Goal: Task Accomplishment & Management: Complete application form

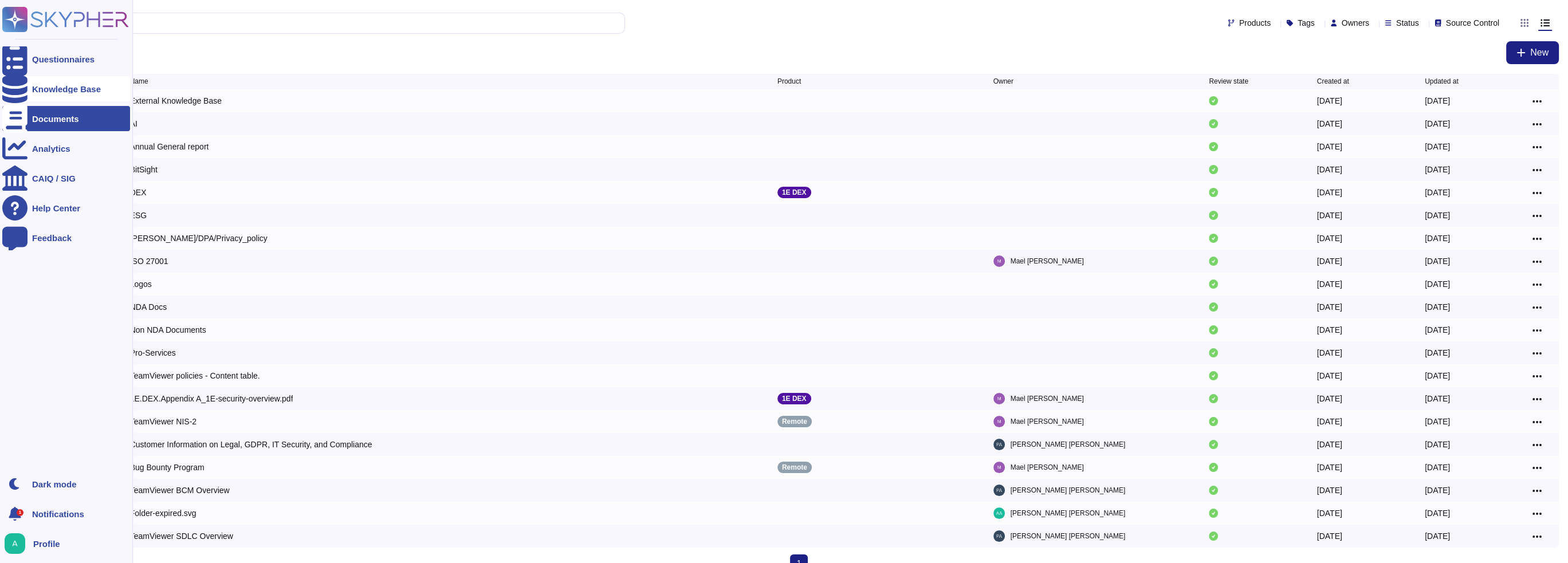
click at [32, 81] on div "Knowledge Base" at bounding box center [66, 89] width 128 height 25
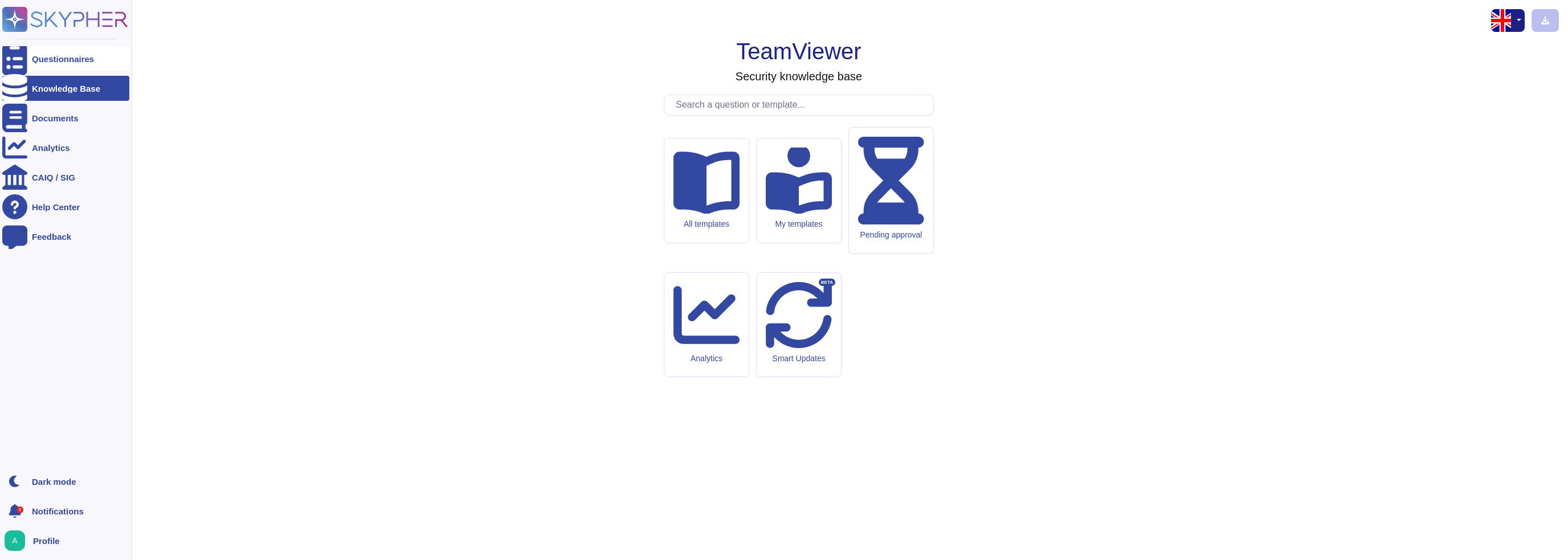
click at [14, 65] on div at bounding box center [14, 58] width 25 height 25
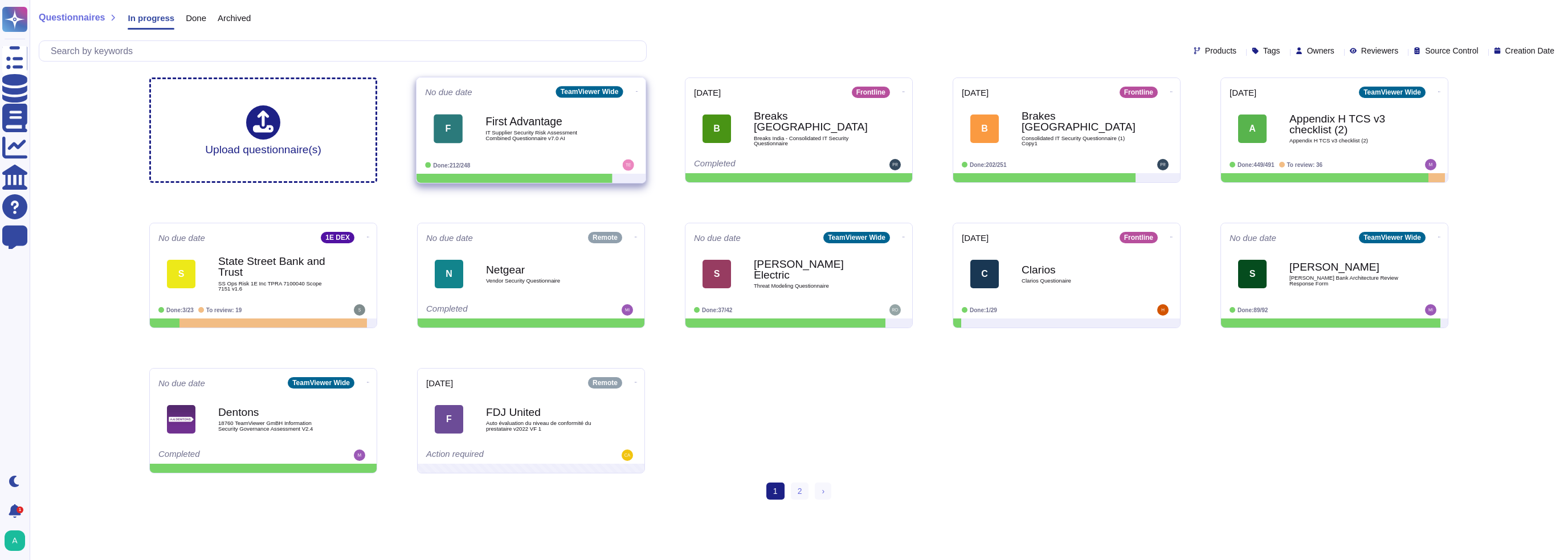
click at [531, 146] on div "First Advantage IT Supplier Security Risk Assessment Combined Questionnaire v7.…" at bounding box center [543, 128] width 115 height 46
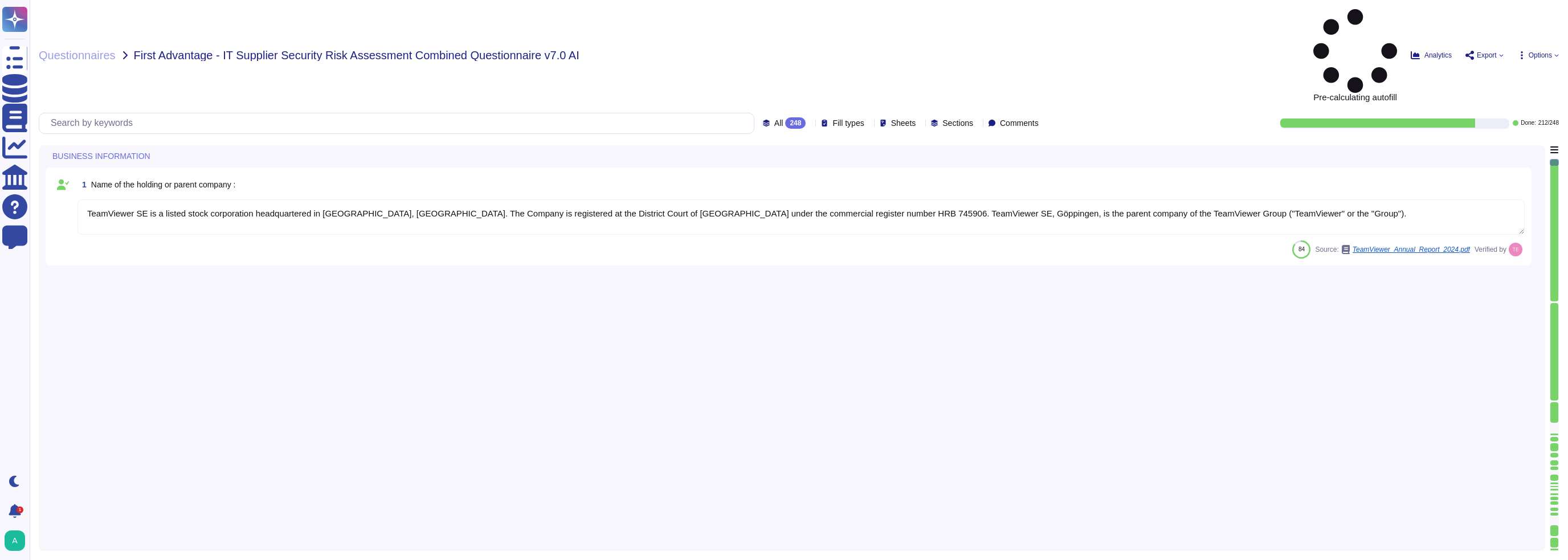
type textarea "TeamViewer SE is a listed stock corporation headquartered in [GEOGRAPHIC_DATA],…"
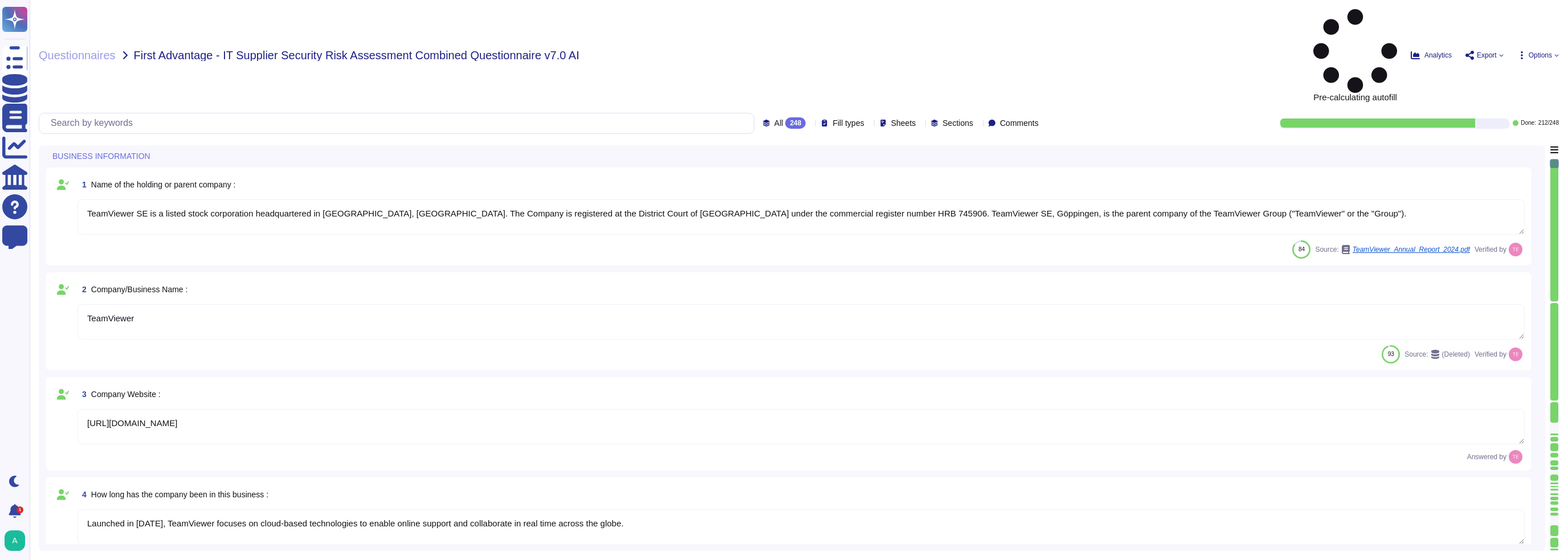
type textarea "TeamViewer"
type textarea "[URL][DOMAIN_NAME]"
type textarea "Launched in [DATE], TeamViewer focuses on cloud-based technologies to enable on…"
type textarea "TeamViewer US. Inc. * [STREET_ADDRESS]"
type textarea "The location of a disaster recovery site and the method for obtaining backup me…"
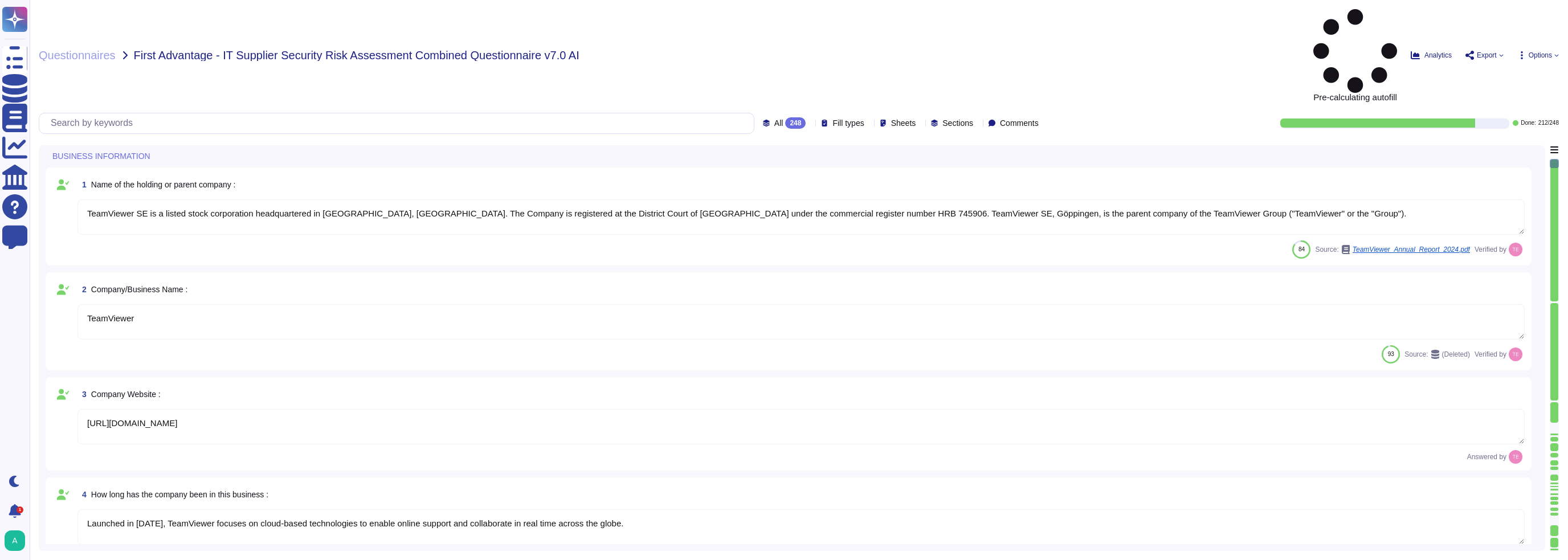
type textarea "TeamViewer is Publicly Held Further information: [URL][DOMAIN_NAME]"
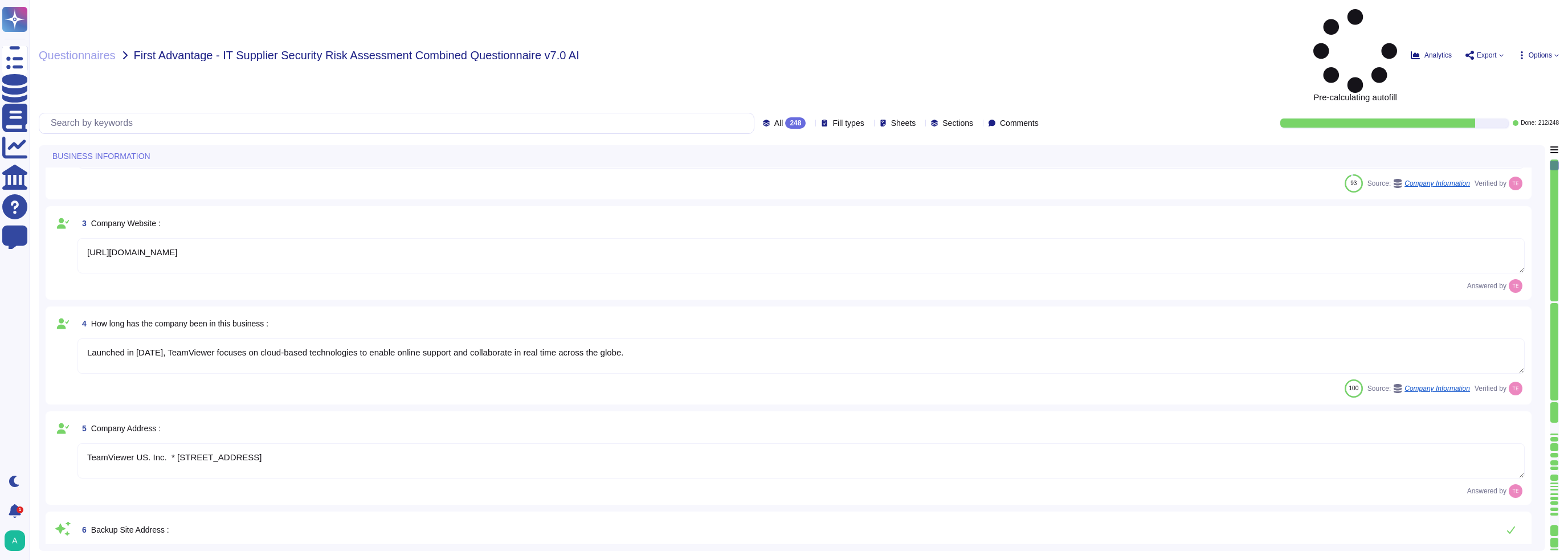
type textarea "TeamViewer AG is incorporated in [GEOGRAPHIC_DATA]. TeamViewer US is a corporat…"
type textarea "TeamViewer"
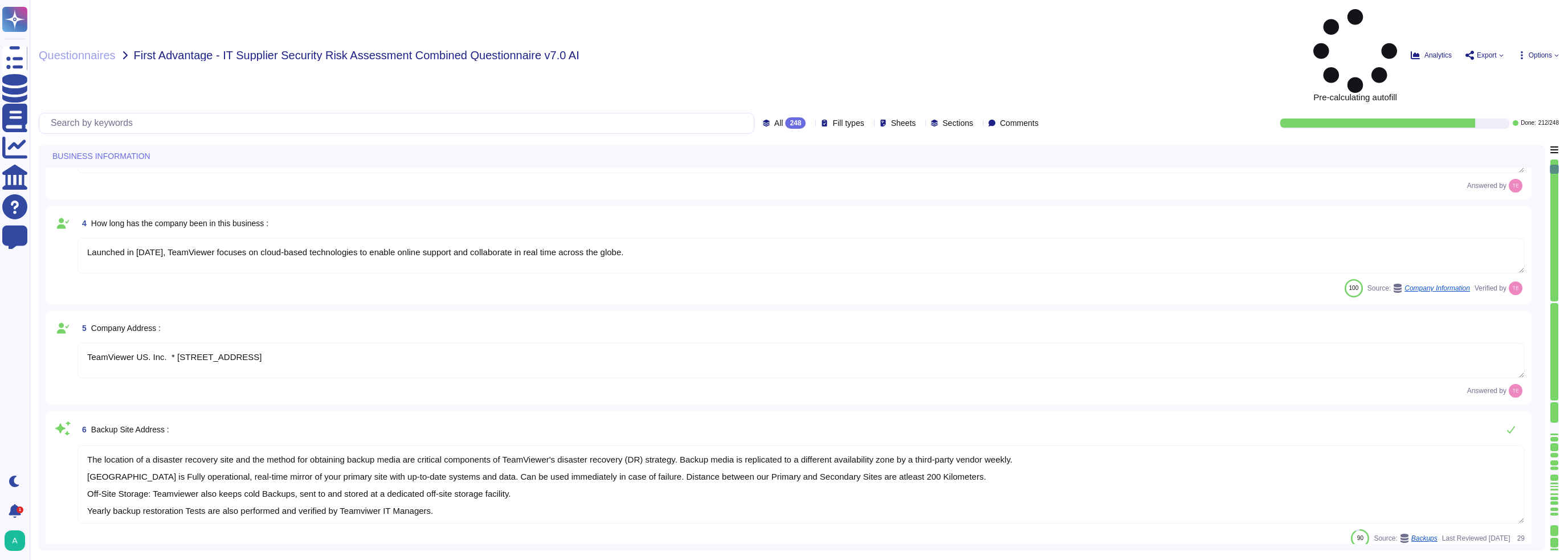
type textarea "As a global technology company, TeamViewer offers a cloud-based platform to con…"
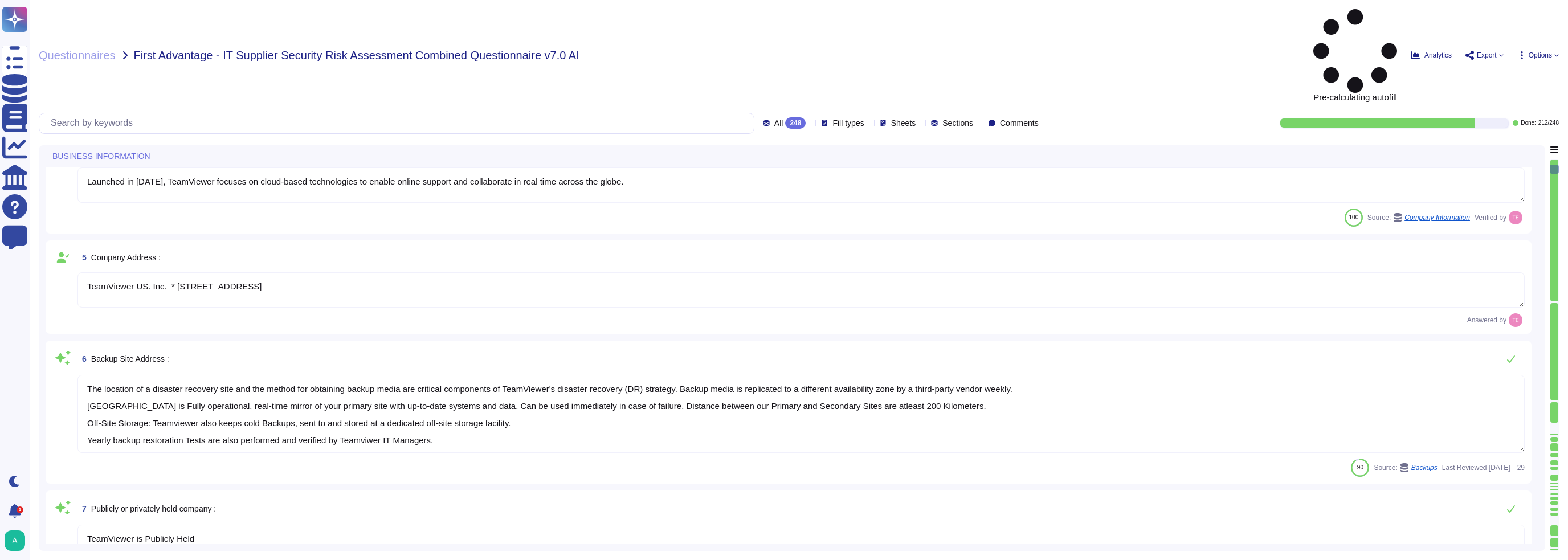
type textarea "approx. 1700"
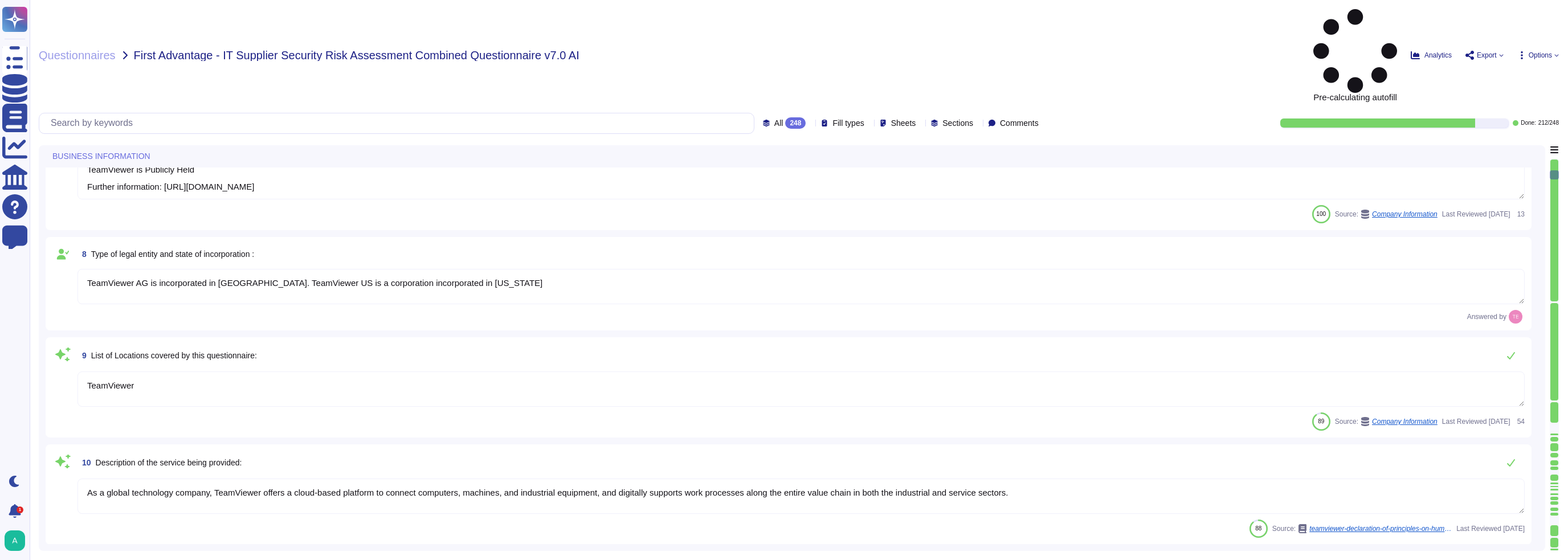
type textarea "Loremips dolo si ametcon, adipiscin, eli seddoe te incididunt utla etd magnaali…"
type textarea "TeamViewer does not own, lease or operate any local datacenter or server infras…"
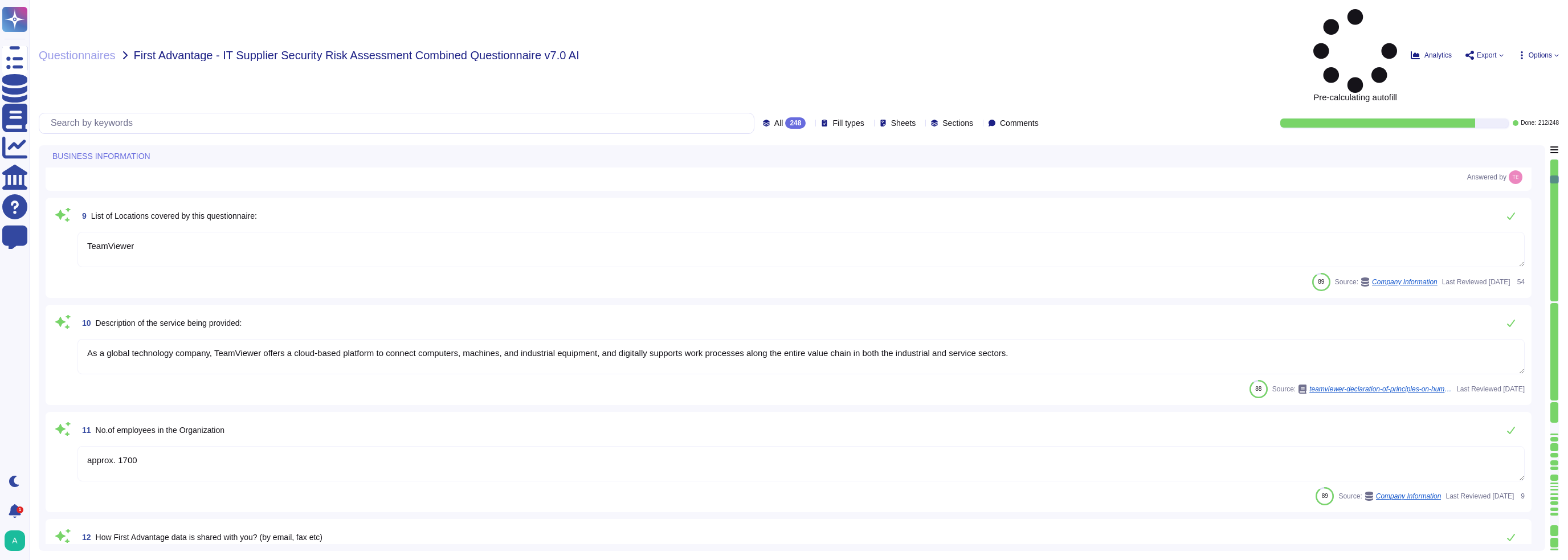
type textarea "TeamViewer"
type textarea "There are no material claims or judgements against TeamViewer that will impact …"
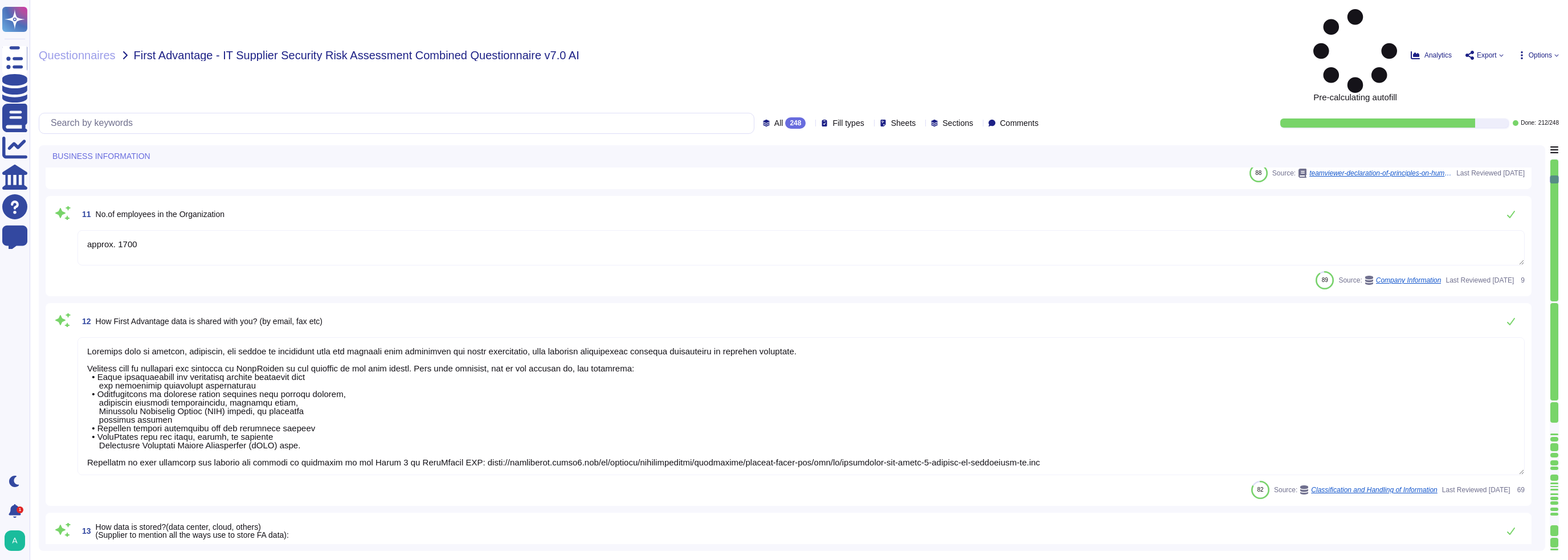
scroll to position [1, 0]
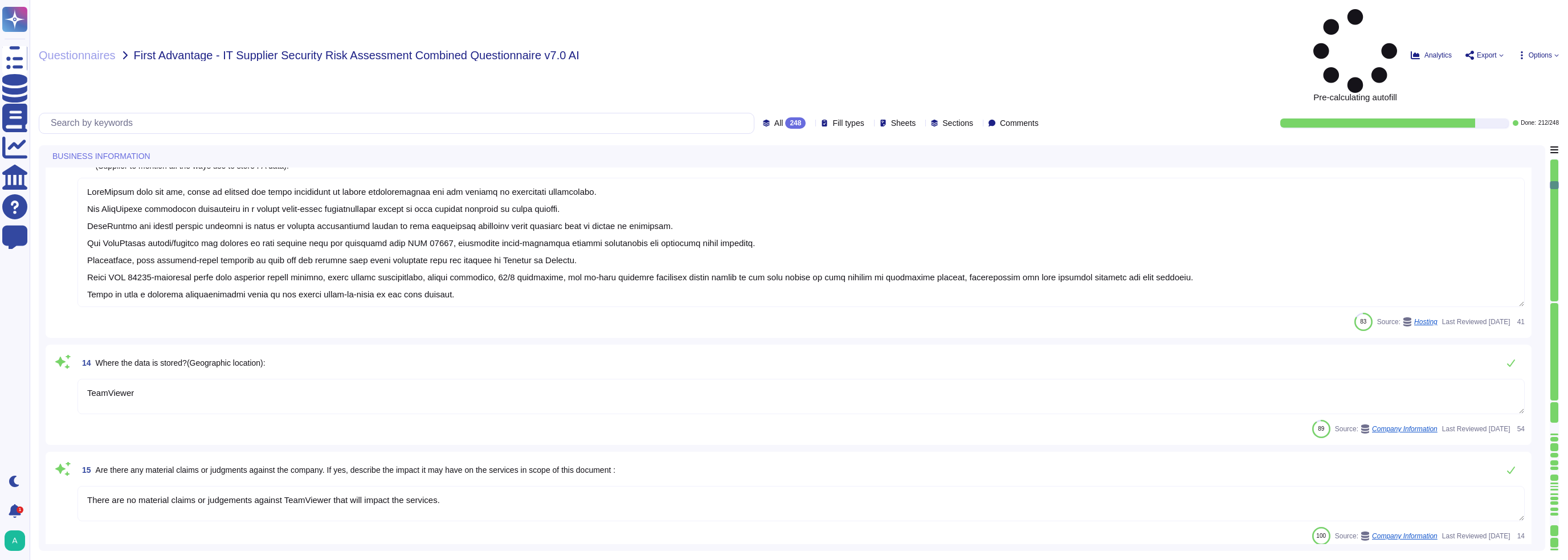
type textarea "[STREET_ADDRESS] including the locations according to annex"
type textarea "TeamViewer"
type textarea "TeamViewer does not own, lease or operate any local datacenter or server infras…"
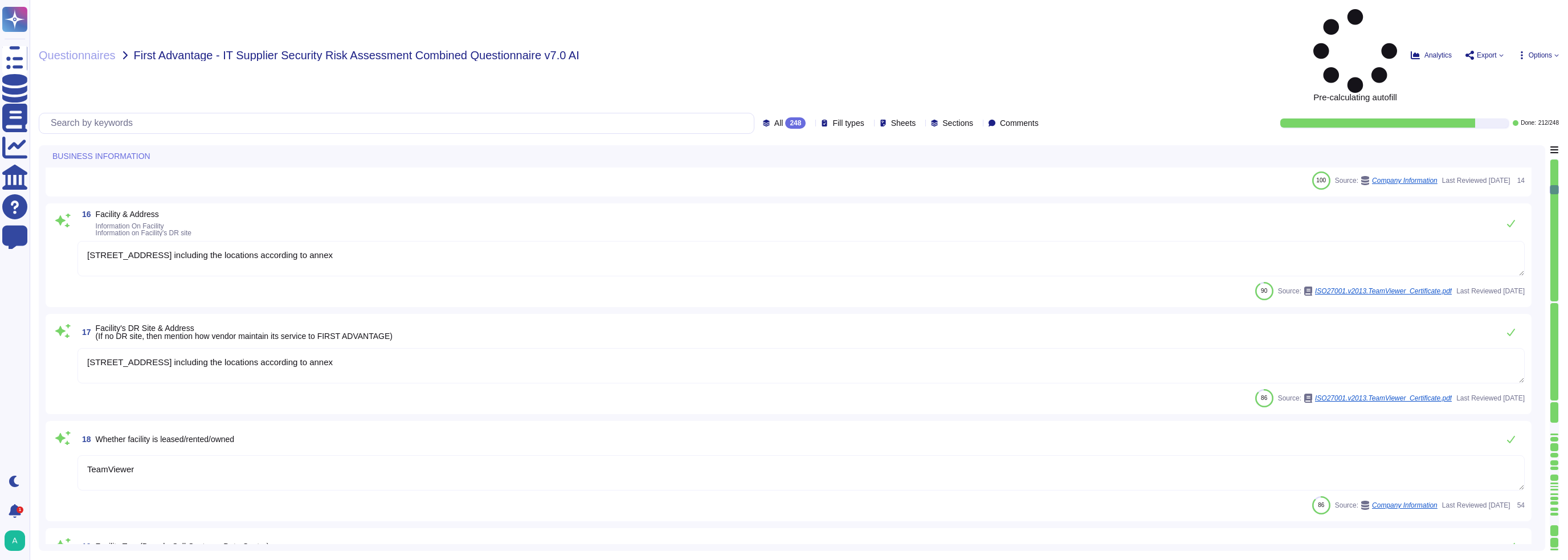
type textarea "TeamViewer"
type textarea "TeamViewer does not own, lease or operate any local datacenter or server infras…"
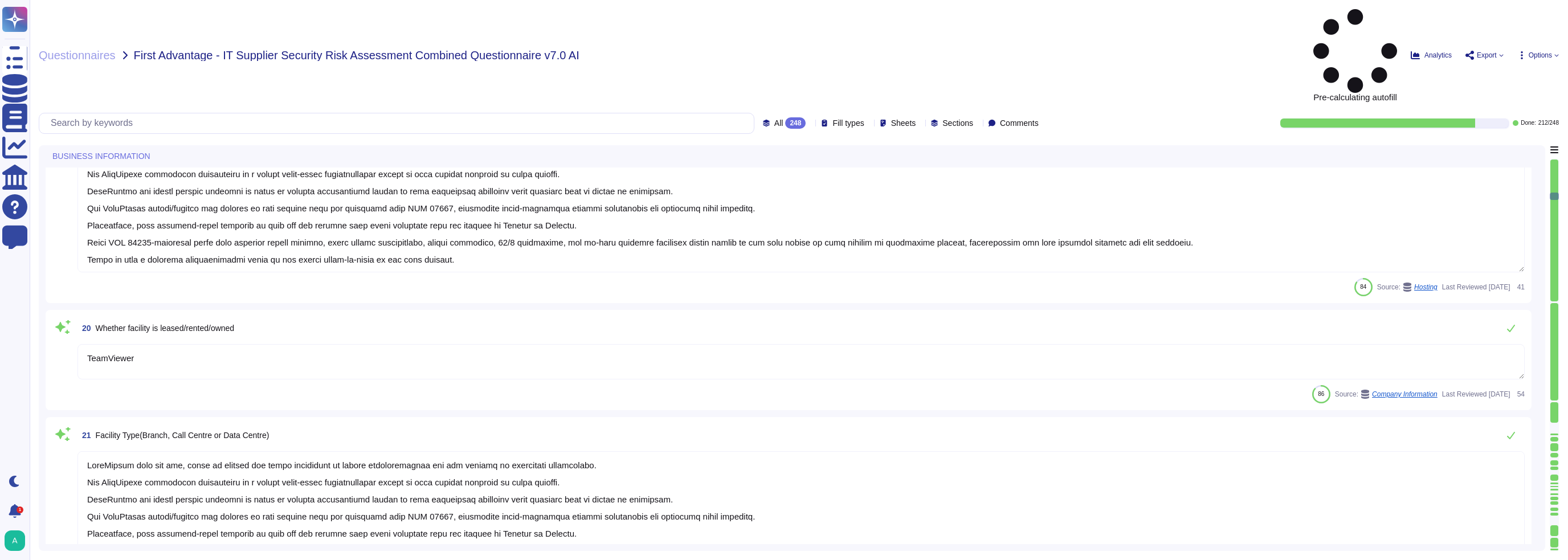
type textarea "TeamViewer Germany GmbH, [STREET_ADDRESS], is controller for [DOMAIN_NAME]."
type textarea "TeamViewer"
type textarea "Please contact [EMAIL_ADDRESS][DOMAIN_NAME] or via any of the methods specified…"
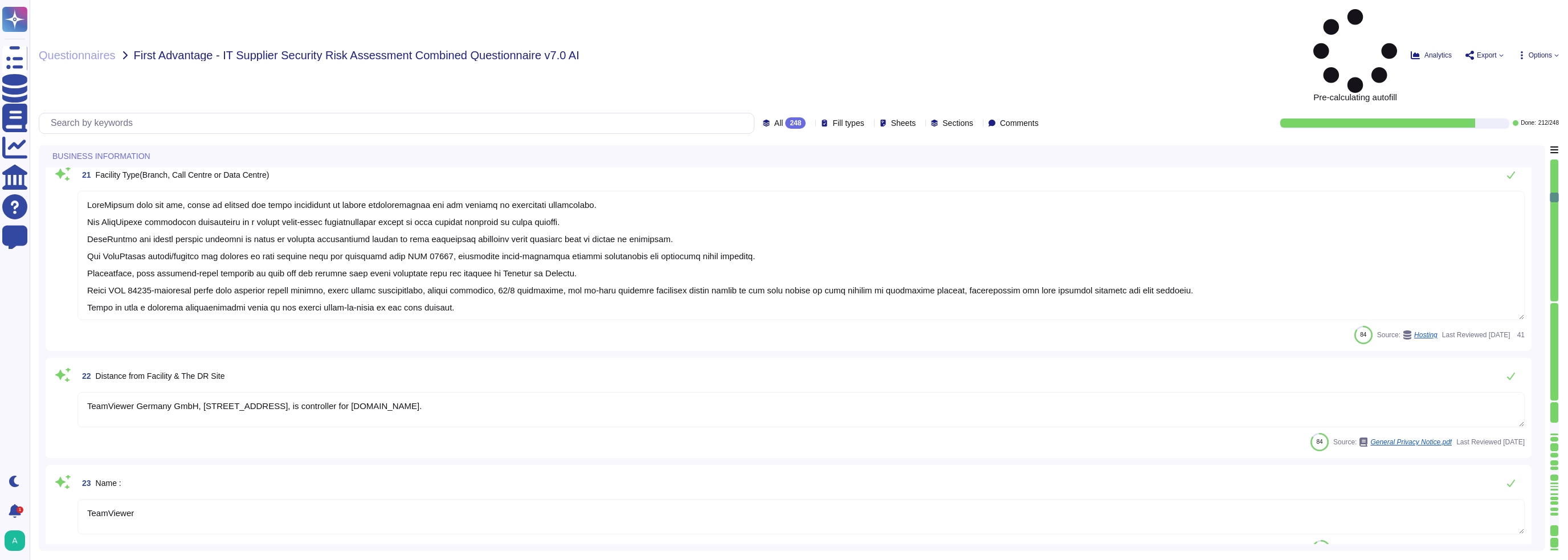
type textarea "Roles and responsibilities defined in written job descriptions consider and add…"
type textarea "~1700 COGS : "cost of goods sold" 89 G&A : "G&A general and administrative" 336…"
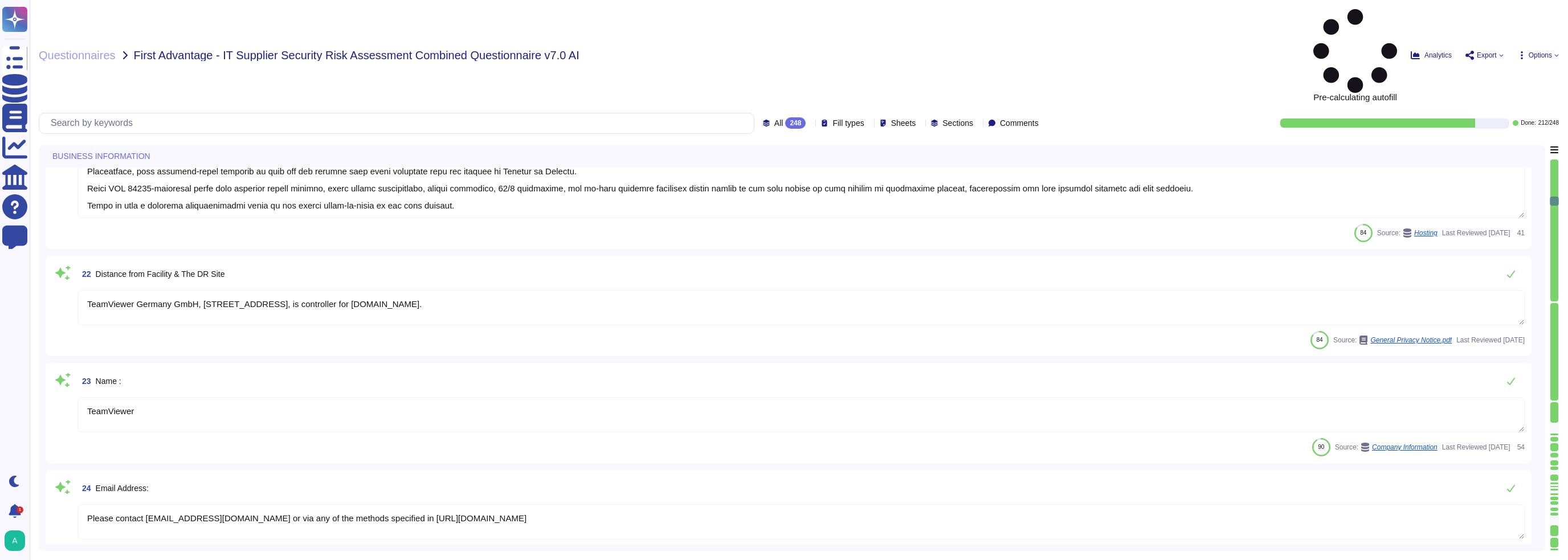
type textarea "Yes, TeamViewer does have a Risk Management process in place, we follow guideli…"
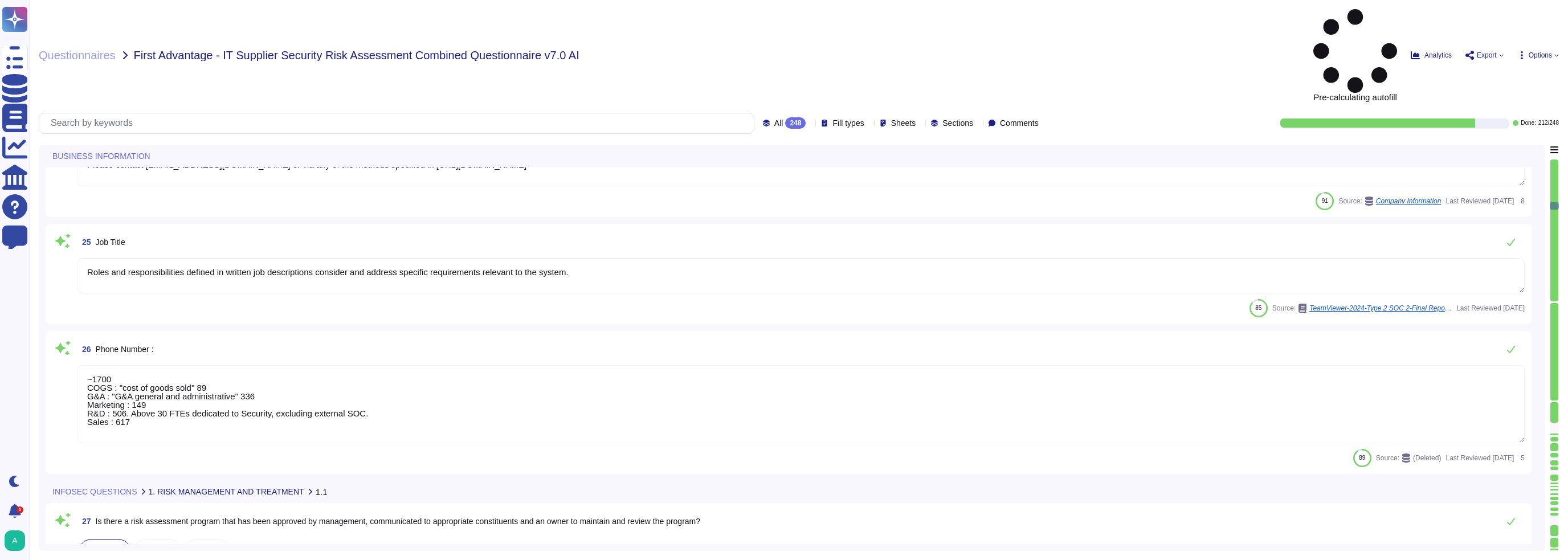
type textarea "A formal risk assessment is conducted at least annually to identify internal an…"
type textarea "The entity's risk assessment process includes: Identifying the relevant informa…"
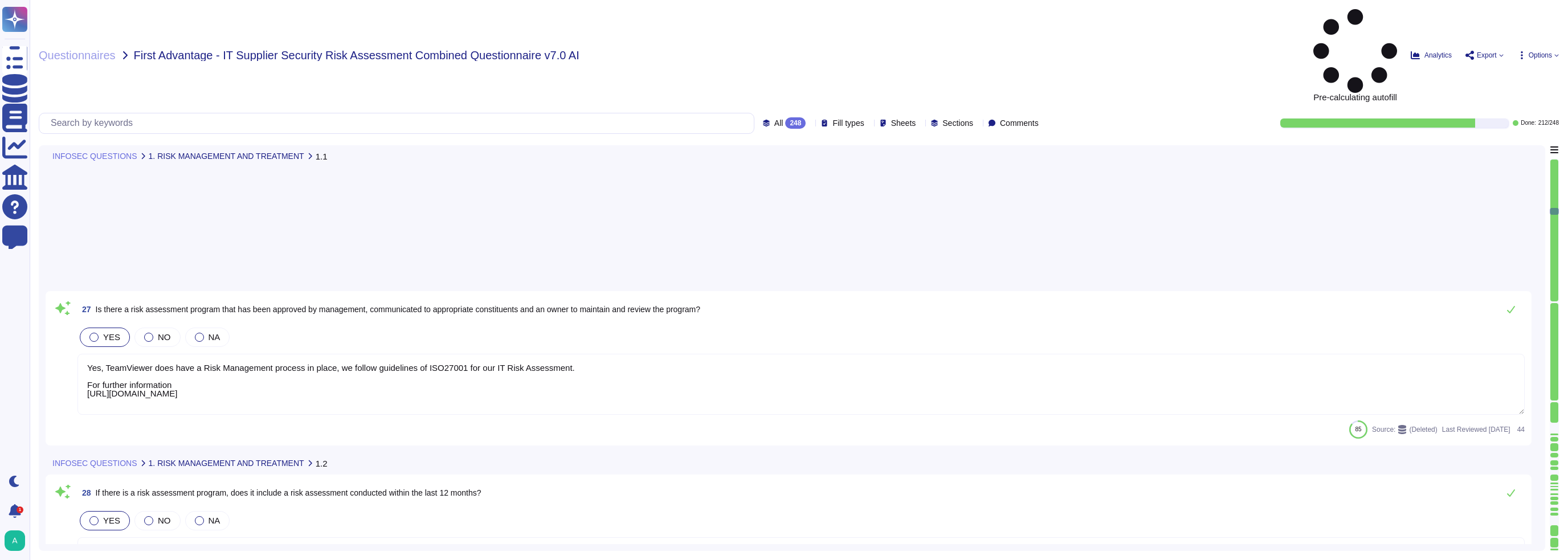
type textarea "The assessment of exposure took into account both the likelihood and the magnit…"
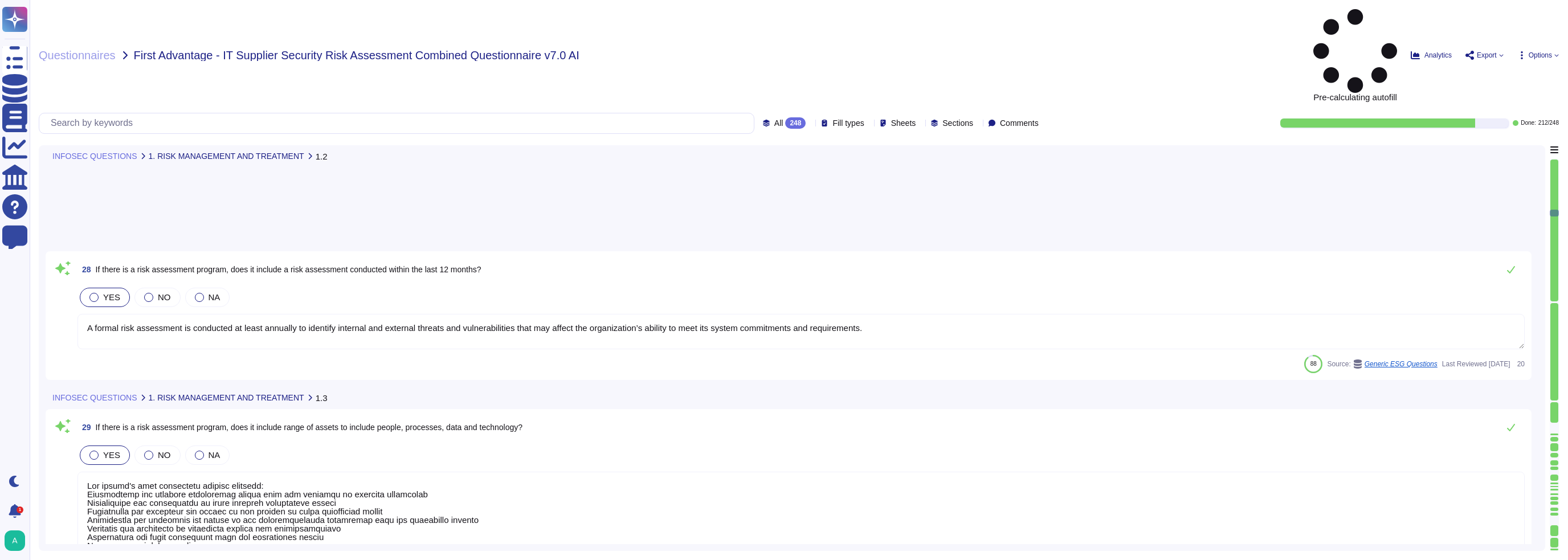
scroll to position [3418, 0]
type textarea "No disclosure as at this time the risk program is considered internal informati…"
type textarea "TeamViewer IT Security is managing the Information Security Policies for employ…"
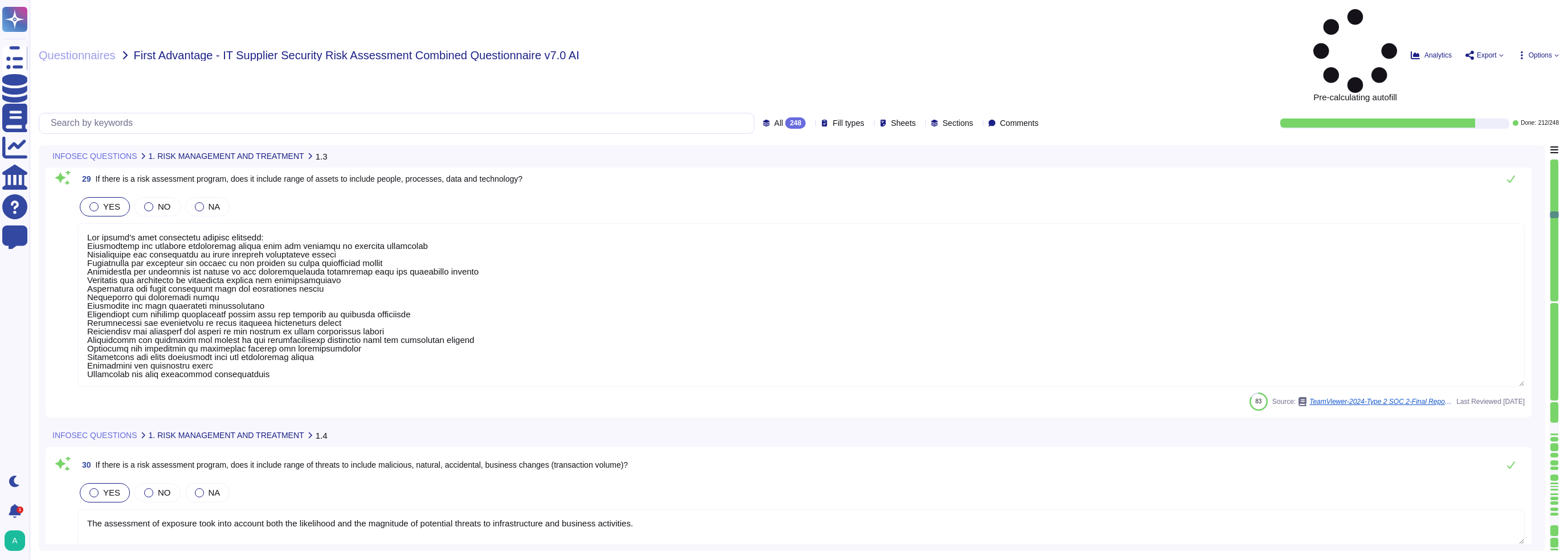
scroll to position [1, 0]
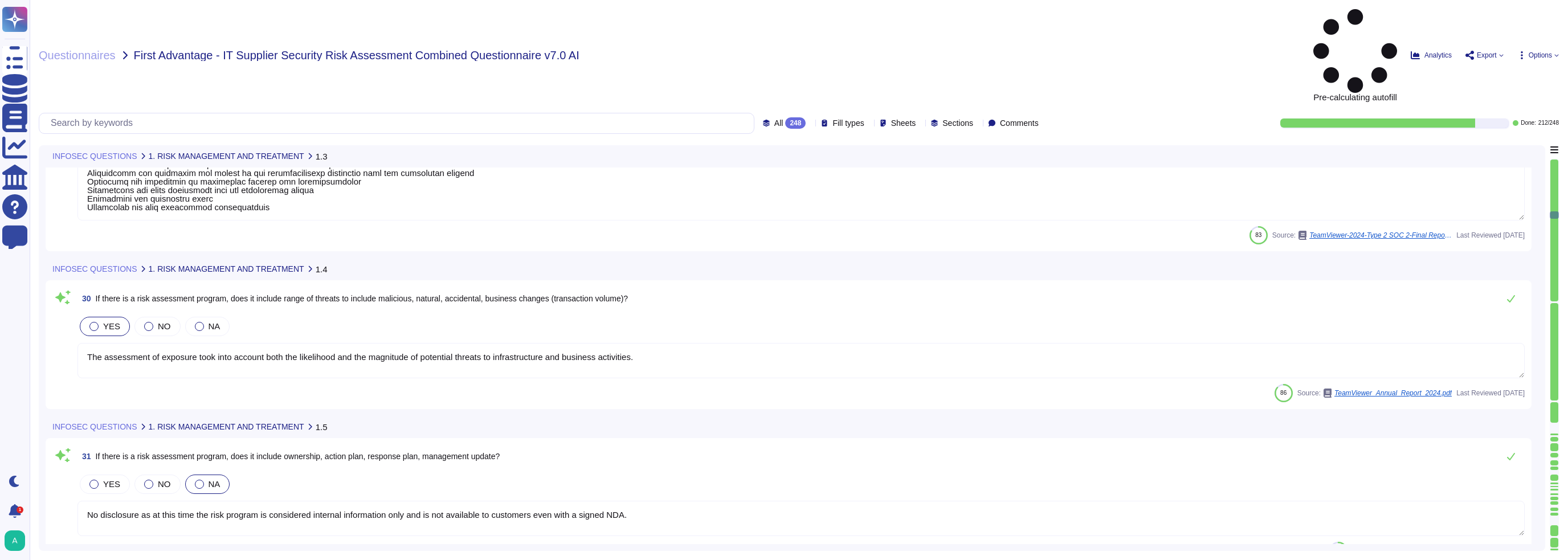
type textarea "TeamViewer IT Security is managing the Information Security Policies for employ…"
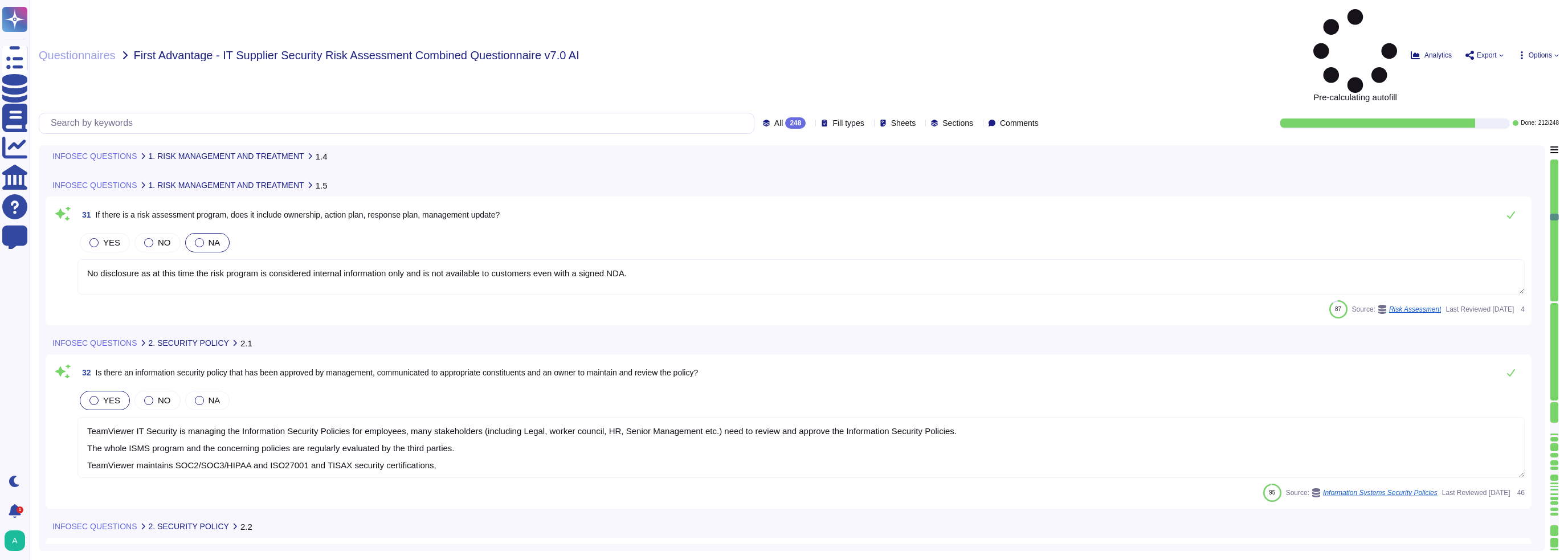
type textarea "There is a dedicated PSIRT and CSIRT team to ensure coverage of all areas of th…"
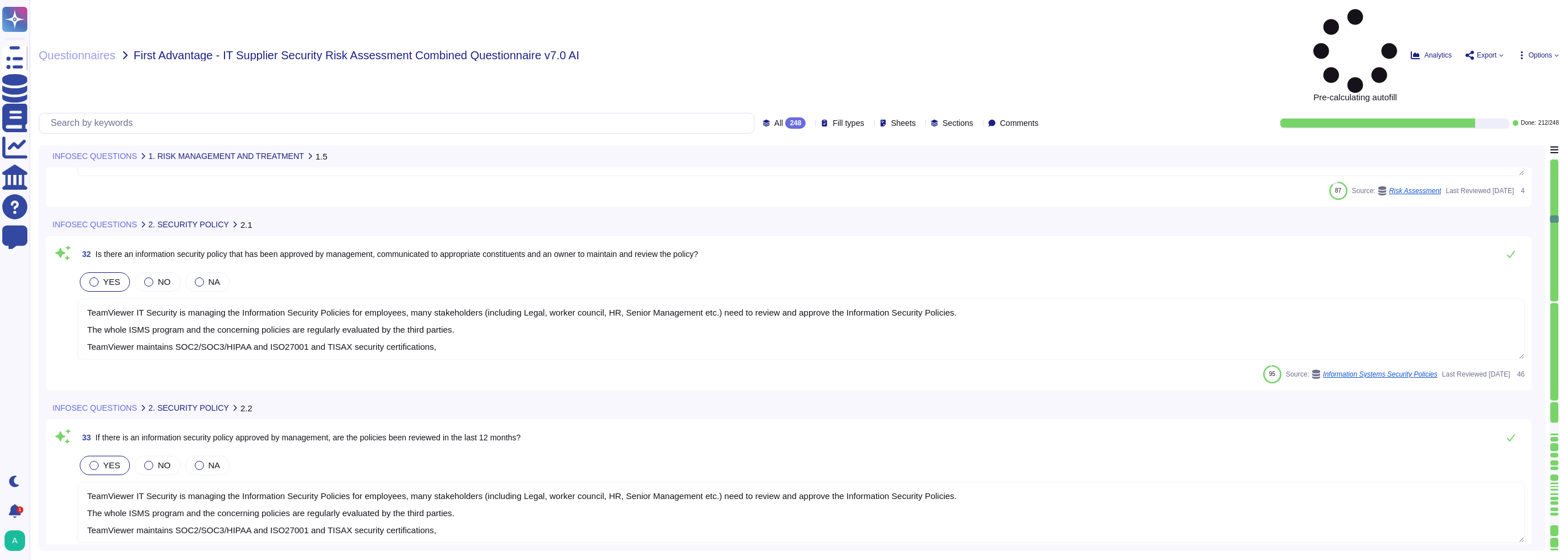
type textarea "For more information, please have a look at TeamViewer's subprocesor list ([URL…"
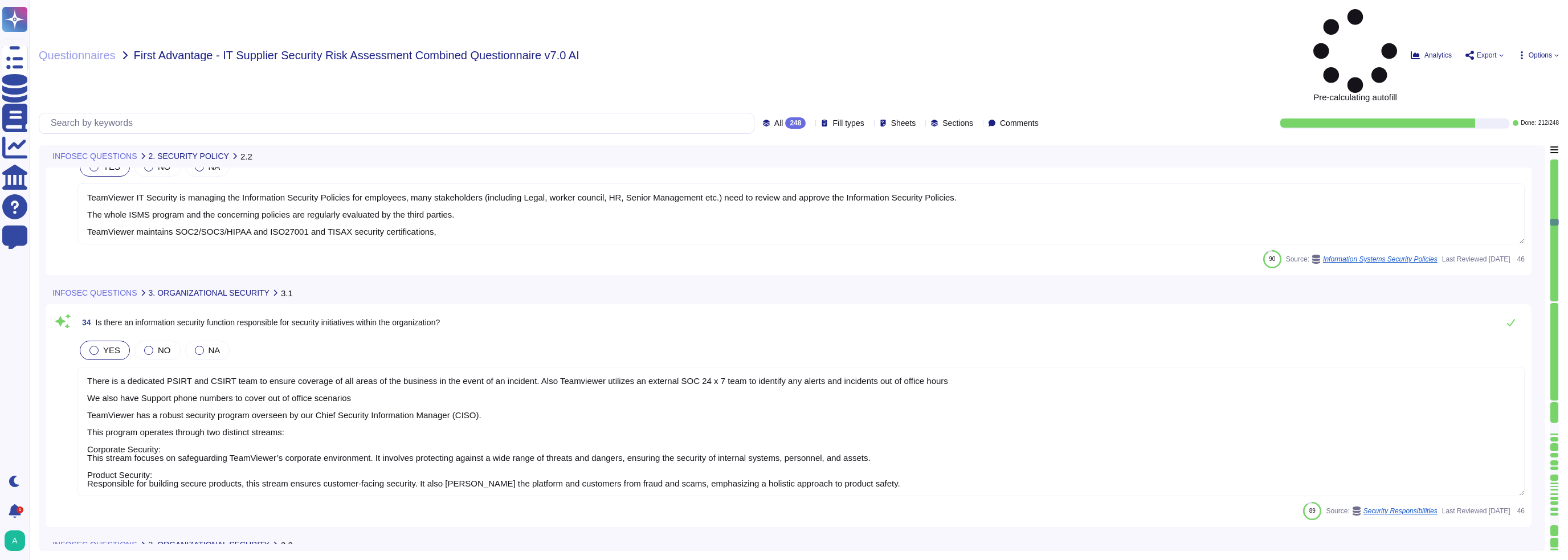
type textarea "A formal risk assessment is conducted at least annually to identify internal an…"
type textarea "Third parties are required to sign confidentiality agreements if they will have…"
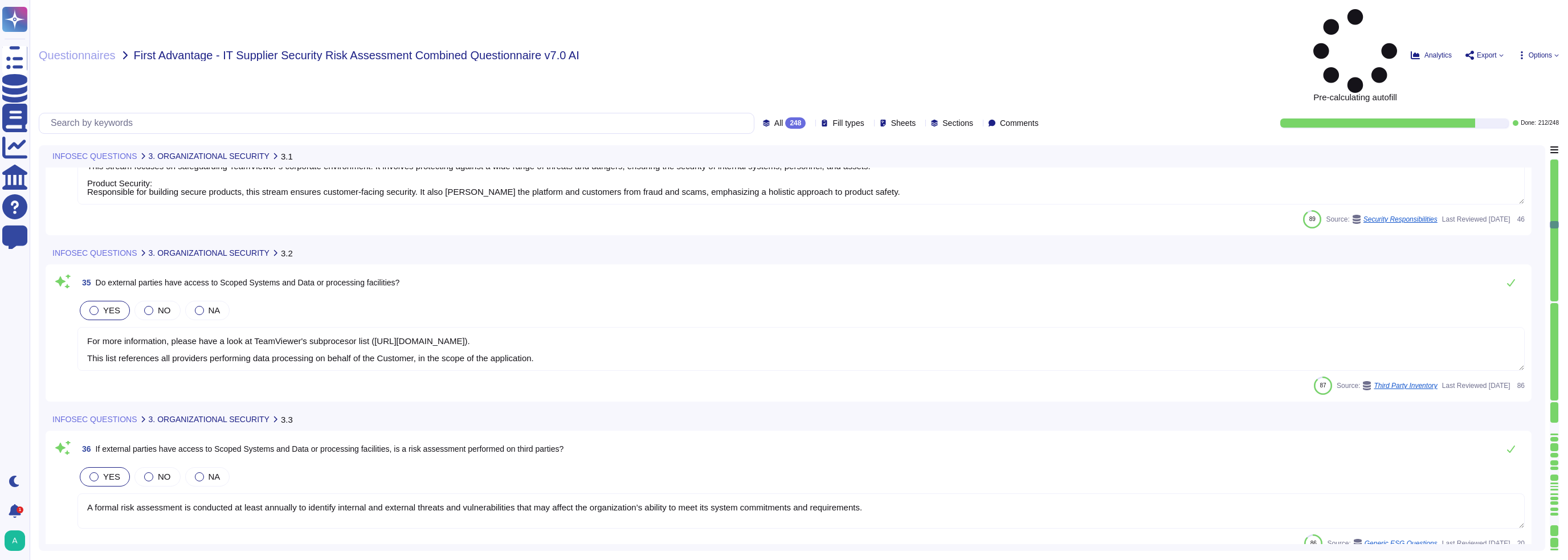
type textarea "TeamViewer has a state of the art mobile device management software which keeps…"
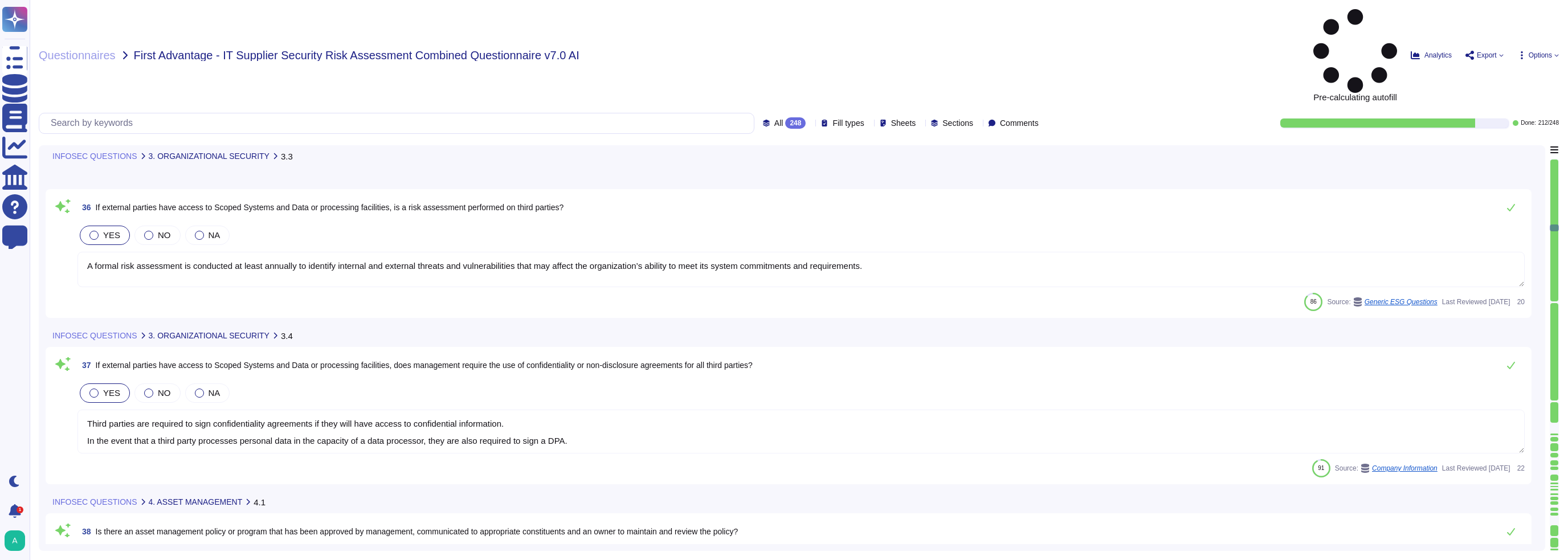
type textarea "LoreMipsum’d Sita Consecteturadi Elitse do eiusmodt in utlabor etdoloremag aliq…"
type textarea "TeamViewer has a state of the art mobile device management software which keeps…"
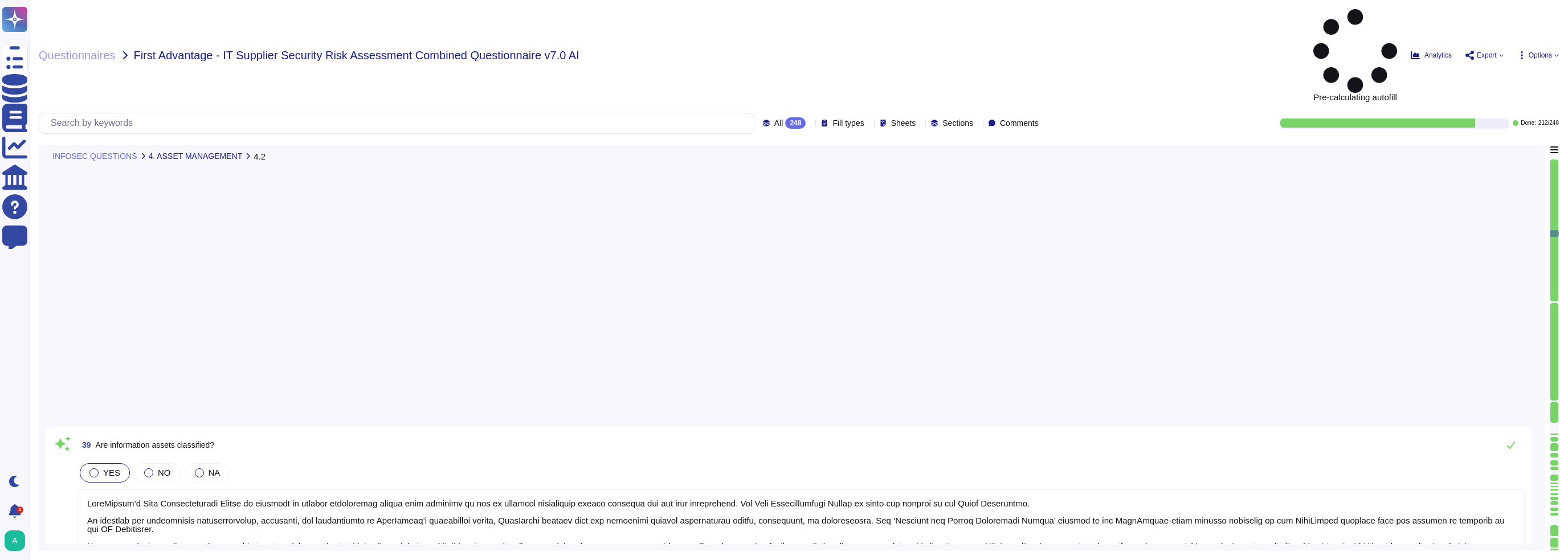
scroll to position [5242, 0]
type textarea "At TeamViewer, we take cybersecurity seriously. As part of our risk management …"
type textarea "Information security roles and responsibilities shall be defined and allocated …"
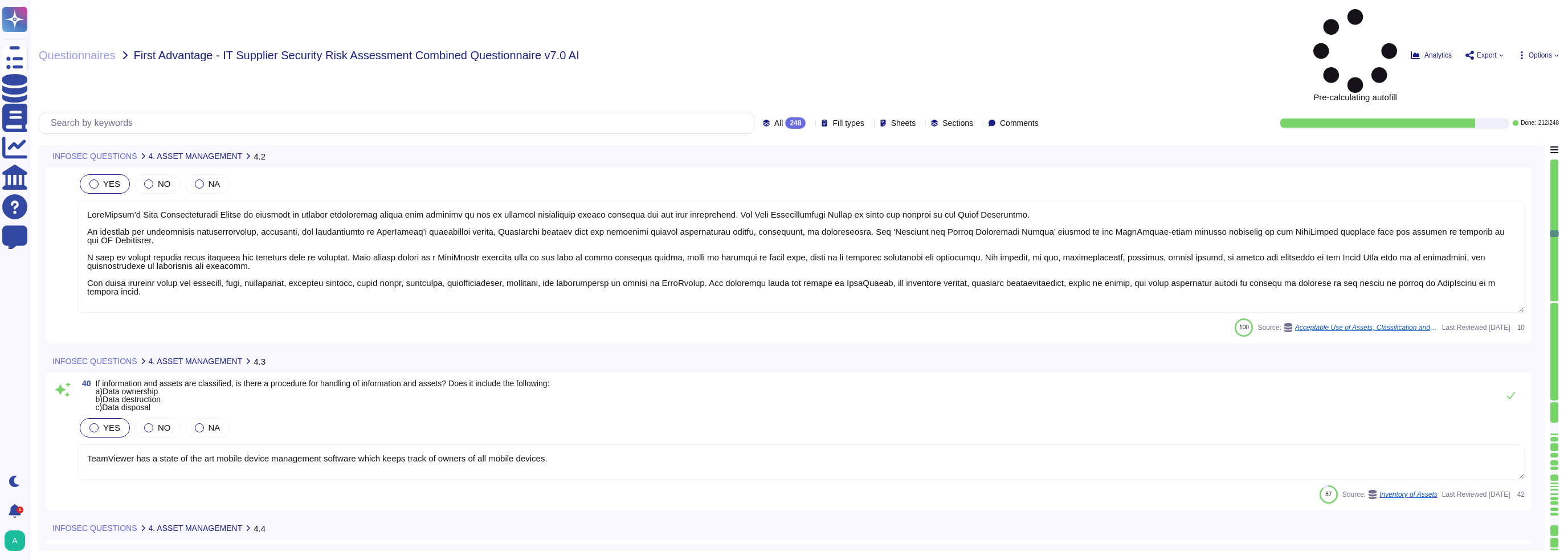
type textarea "TeamViewer is working in alignment with local laws in the areas of operation wh…"
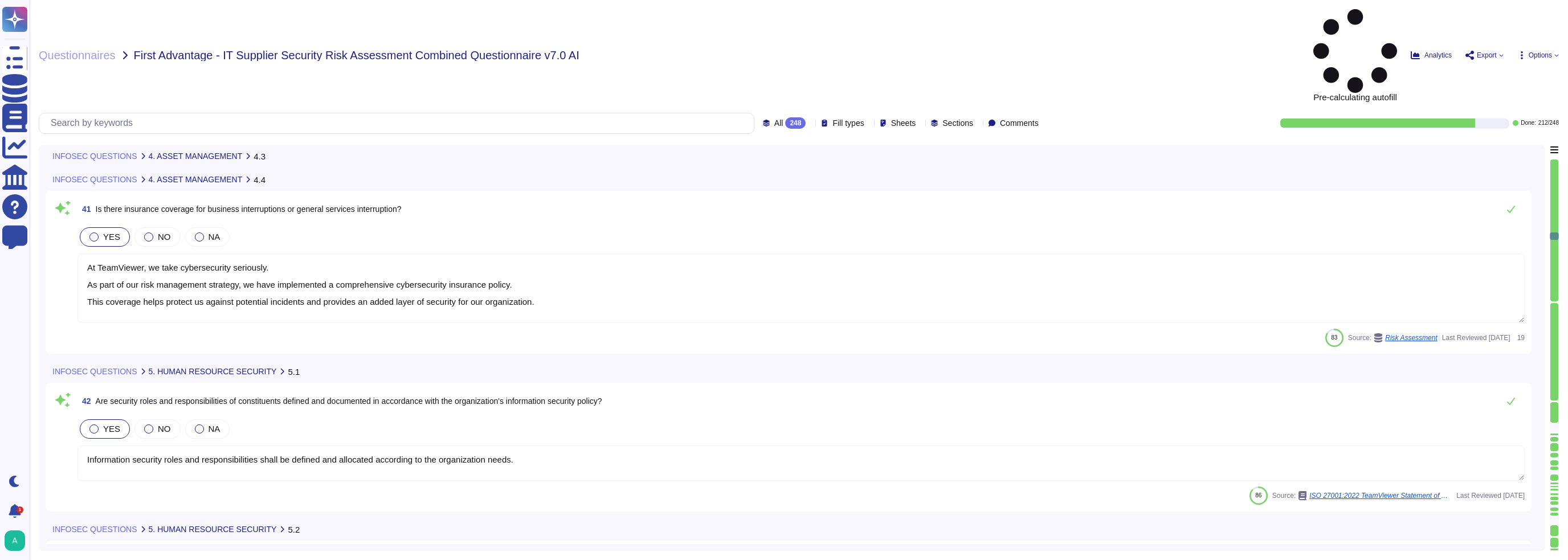
type textarea "All employees are trained internally in accordance with Art. 32 (4) GDPR and ar…"
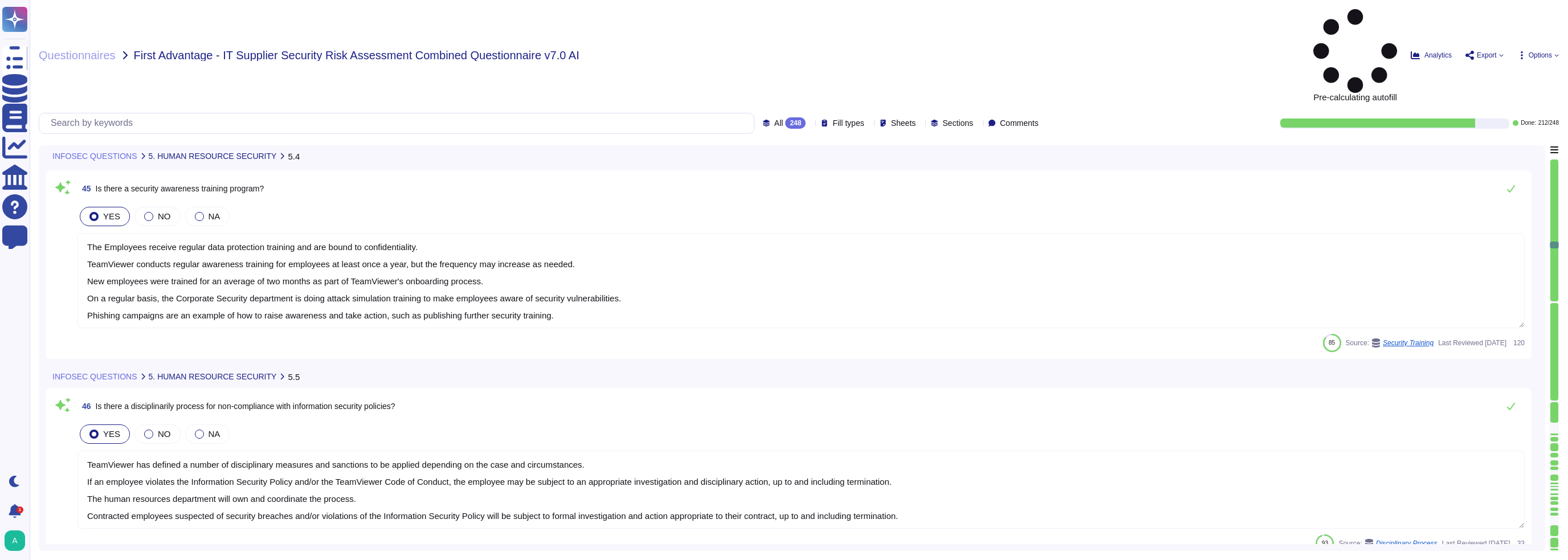
type textarea "TeamViewer has defined a number of disciplinary measures and sanctions to be ap…"
type textarea "Yes"
type textarea "TeamViewer IT Security is managing the Information Security Policies for employ…"
type textarea "TeamViewer hosting providers took appropriate measures as part of their ISO 270…"
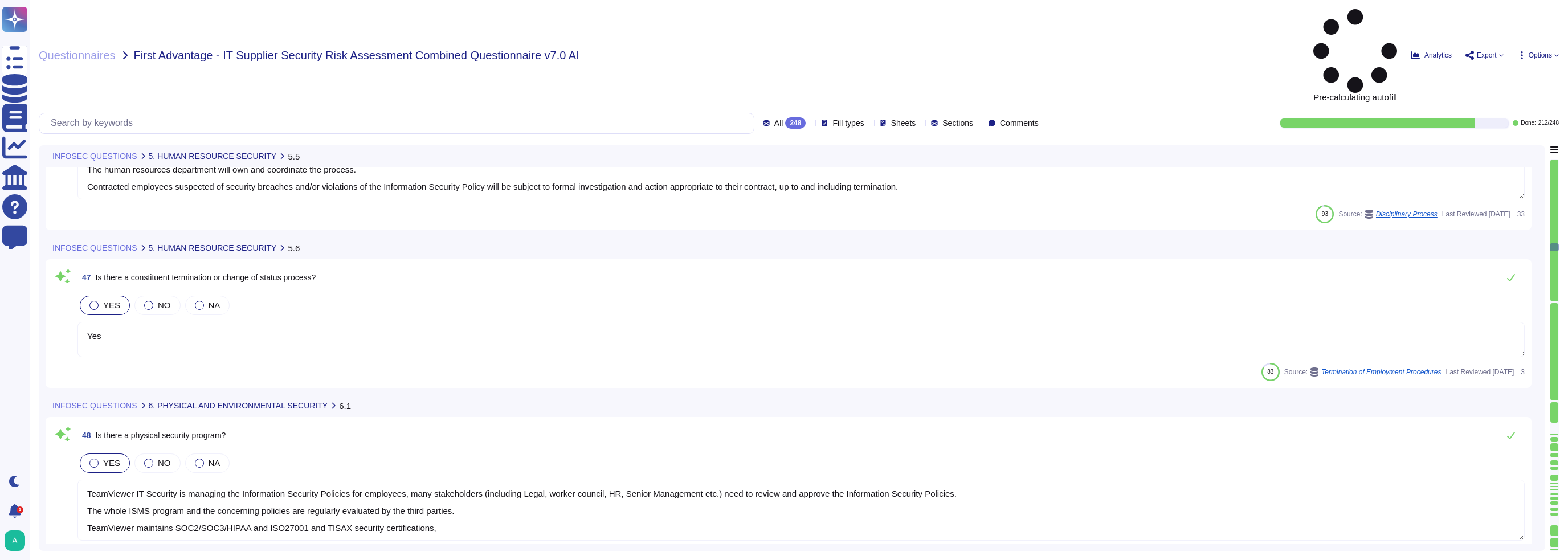
type textarea "Employees and visitors are required to wear their badges visibly at all times w…"
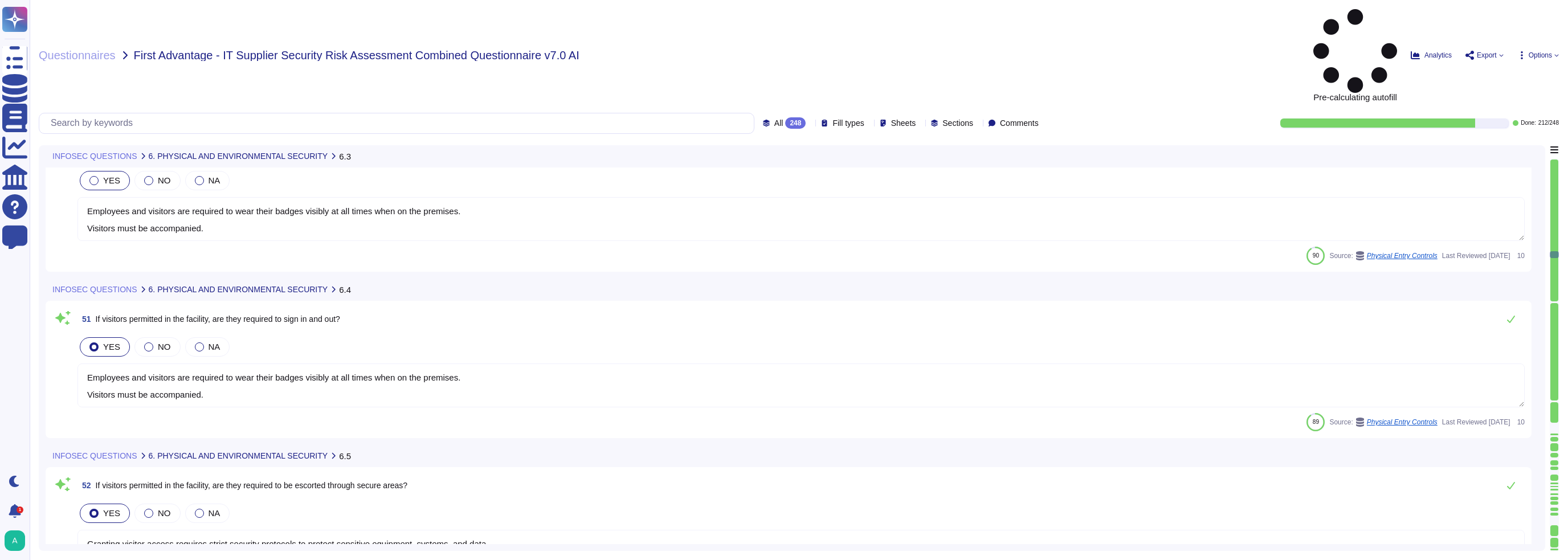
type textarea "Employees and visitors are required to wear their badges visibly at all times w…"
type textarea "Granting visitor access requires strict security protocols to protect sensitive…"
type textarea "Operating procedures for information processing facilities are documented and m…"
type textarea "Yes, TeamViewer uses a policy covering its S-SDLC and surrounding processes"
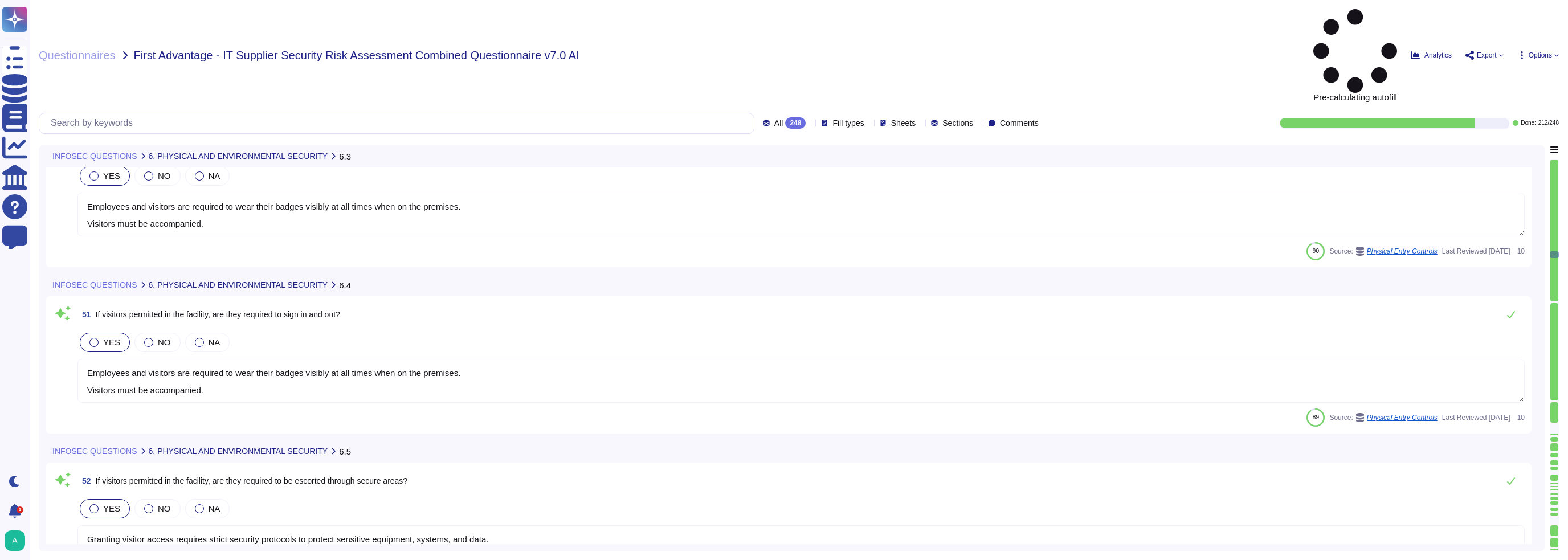
click at [785, 117] on div "248" at bounding box center [795, 123] width 21 height 11
click at [768, 95] on div "To do 36" at bounding box center [789, 100] width 92 height 13
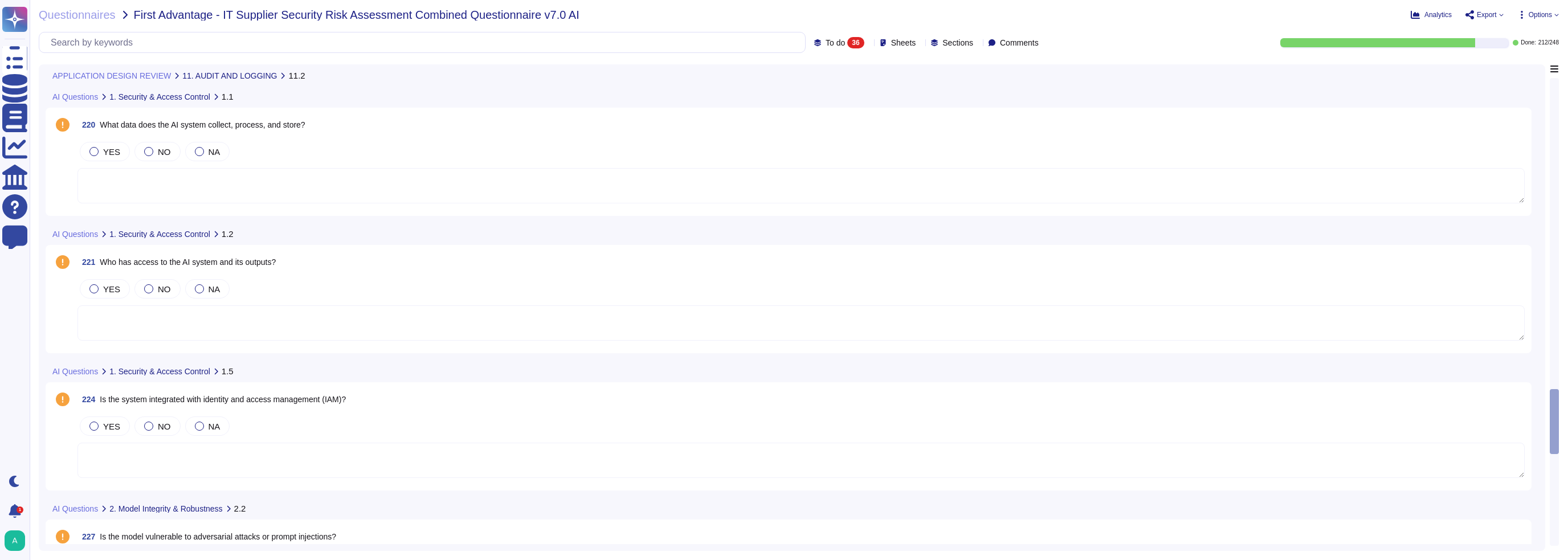
scroll to position [3305, 0]
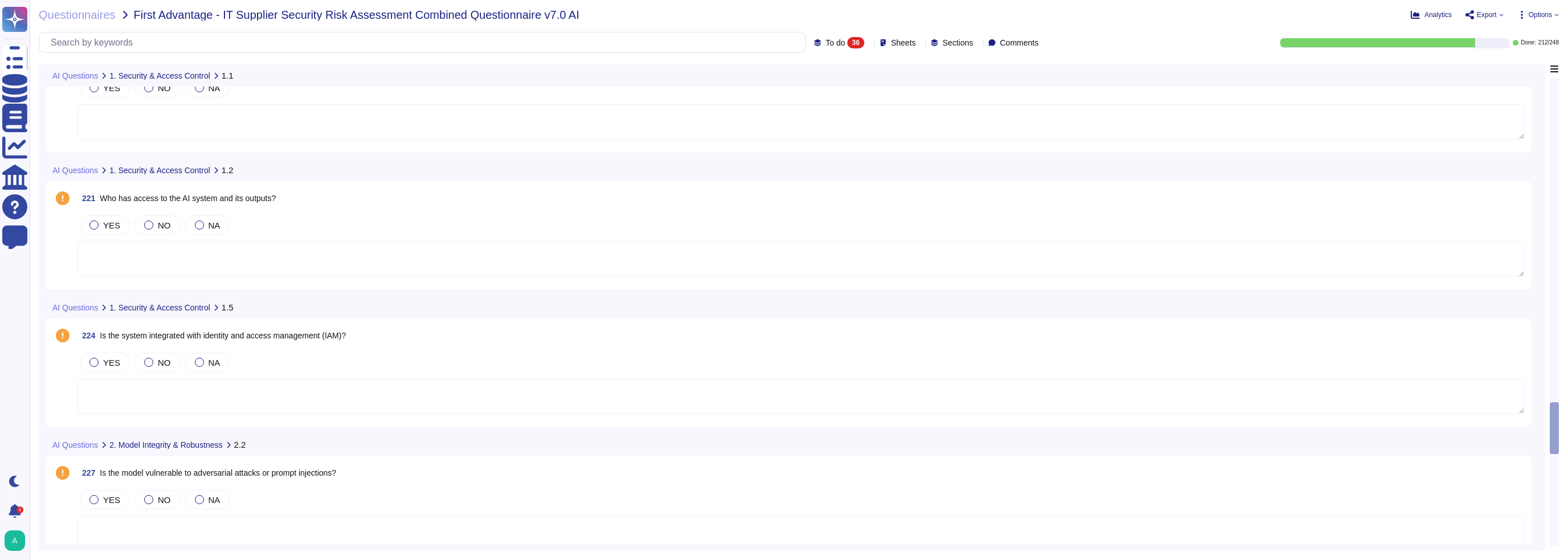
click at [107, 258] on textarea at bounding box center [801, 259] width 1447 height 36
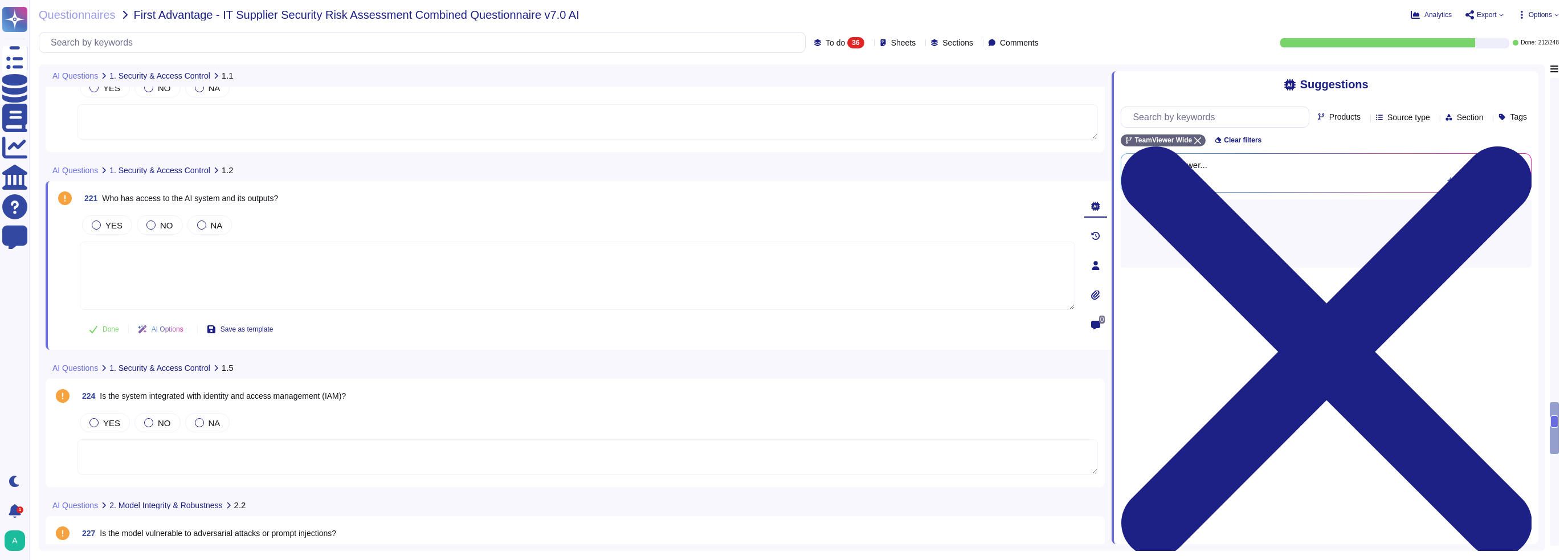
click at [951, 328] on div "Done AI Options Save as template" at bounding box center [577, 329] width 996 height 27
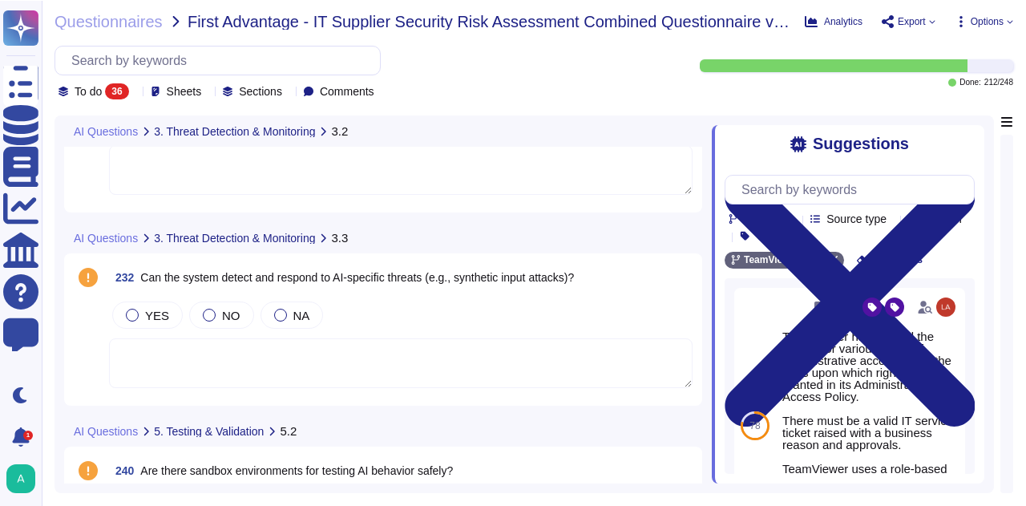
scroll to position [6047, 0]
